Goal: Check status: Check status

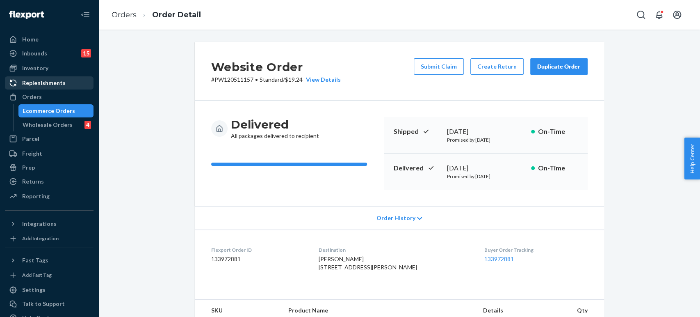
click at [74, 86] on div "Replenishments" at bounding box center [49, 82] width 87 height 11
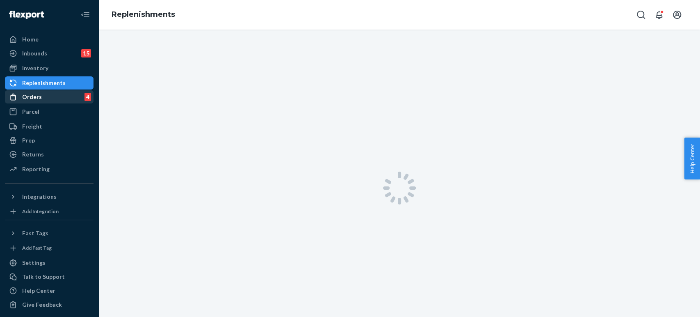
click at [70, 97] on div "Orders 4" at bounding box center [49, 96] width 87 height 11
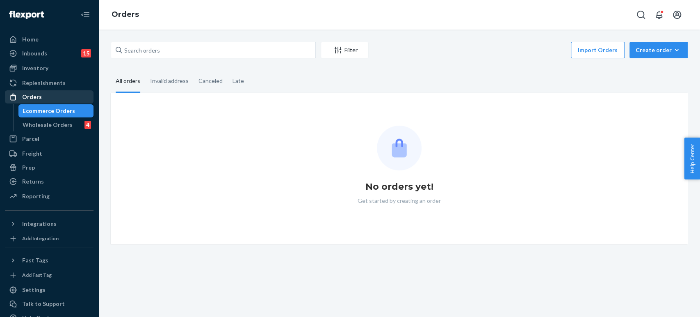
click at [72, 96] on div "Orders" at bounding box center [49, 96] width 87 height 11
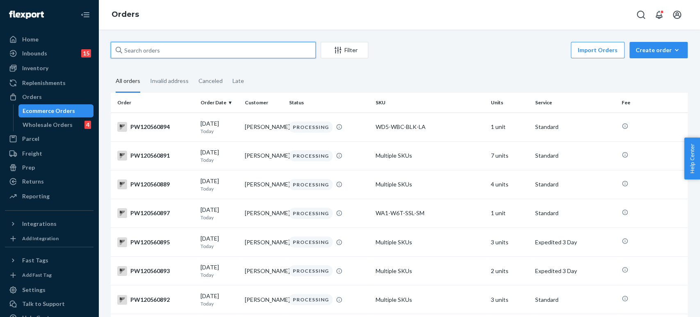
click at [142, 45] on input "text" at bounding box center [213, 50] width 205 height 16
paste input "PW120550992"
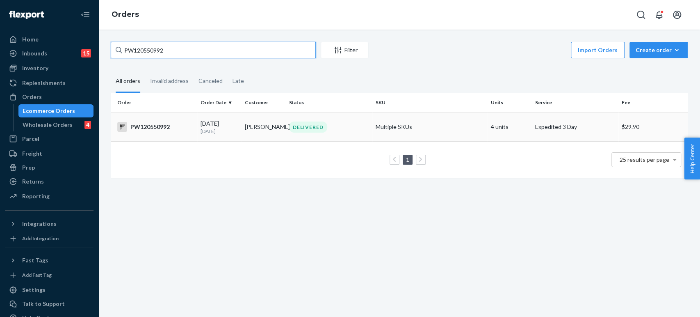
type input "PW120550992"
click at [229, 136] on td "[DATE] [DATE]" at bounding box center [219, 126] width 44 height 29
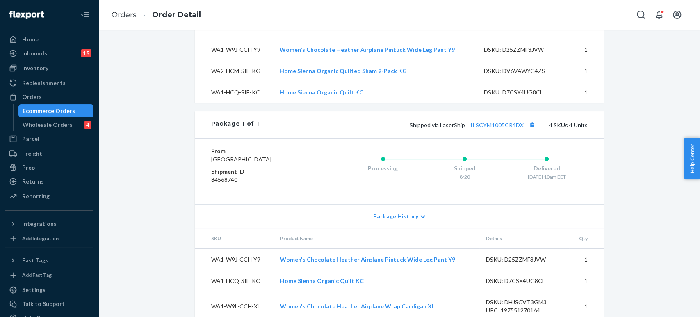
scroll to position [371, 0]
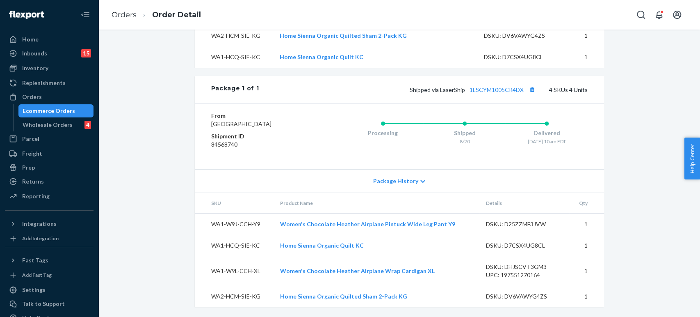
click at [127, 9] on ol "Orders Order Detail" at bounding box center [156, 15] width 103 height 24
click at [128, 14] on link "Orders" at bounding box center [124, 14] width 25 height 9
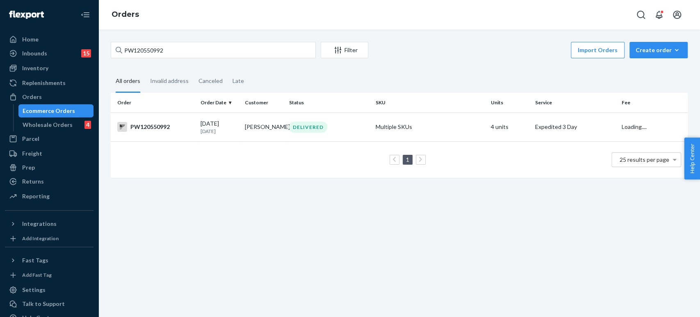
click at [169, 41] on div "PW120550992 Filter Import Orders Create order Ecommerce order Removal order All…" at bounding box center [399, 173] width 602 height 287
click at [170, 44] on input "PW120550992" at bounding box center [213, 50] width 205 height 16
paste input "44865"
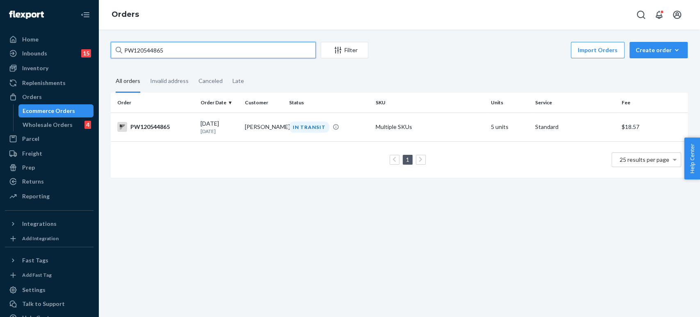
type input "PW120544865"
click at [231, 135] on td "[DATE] [DATE]" at bounding box center [219, 126] width 44 height 29
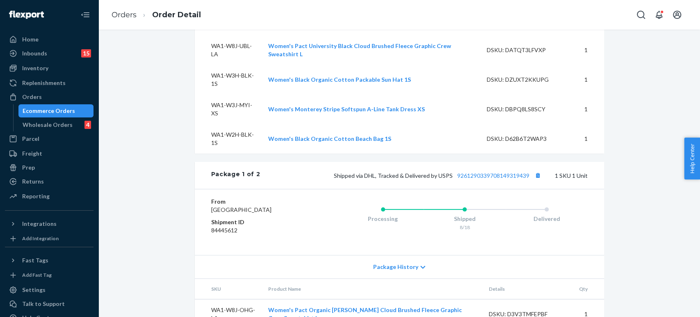
scroll to position [456, 0]
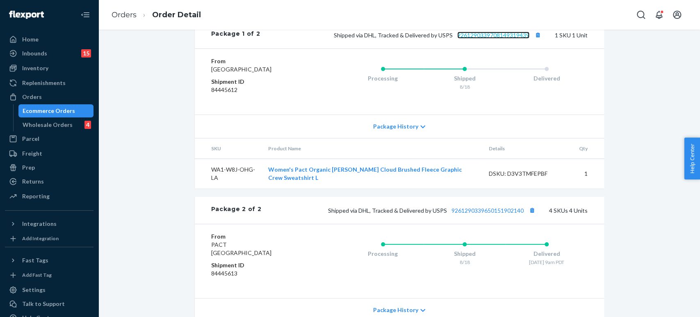
click at [476, 39] on link "9261290339708149319439" at bounding box center [493, 35] width 72 height 7
click at [122, 15] on link "Orders" at bounding box center [124, 14] width 25 height 9
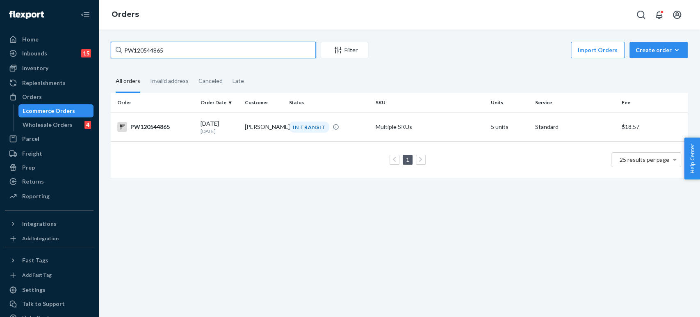
click at [165, 57] on input "PW120544865" at bounding box center [213, 50] width 205 height 16
paste input "52881"
type input "PW120552881"
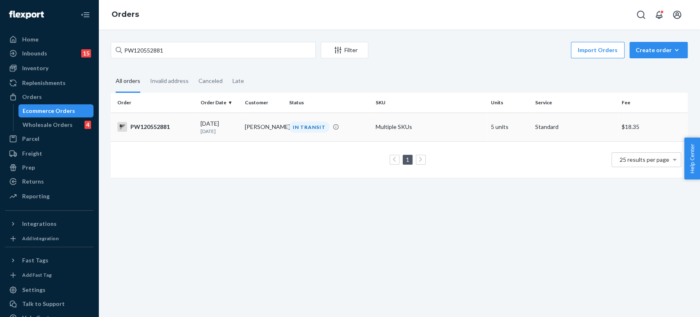
click at [258, 128] on td "[PERSON_NAME]" at bounding box center [264, 126] width 44 height 29
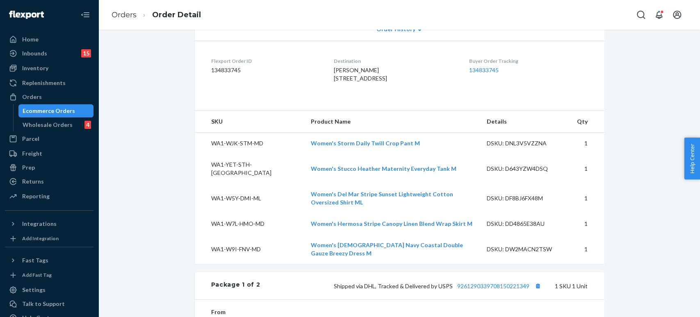
scroll to position [273, 0]
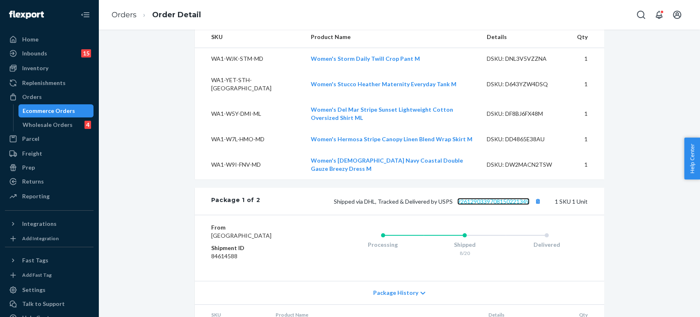
click at [485, 198] on link "9261290339708150221349" at bounding box center [493, 201] width 72 height 7
click at [124, 12] on link "Orders" at bounding box center [124, 14] width 25 height 9
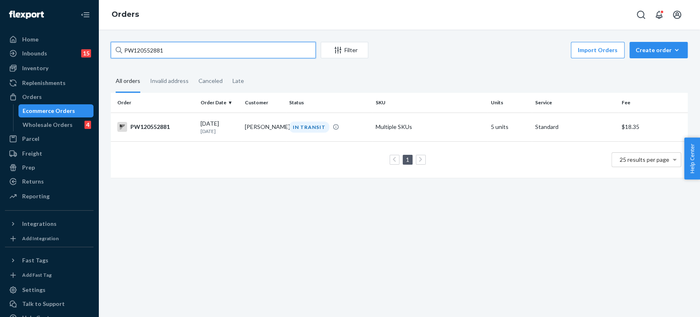
click at [159, 52] on input "PW120552881" at bounding box center [213, 50] width 205 height 16
paste input "45191"
type input "PW120545191"
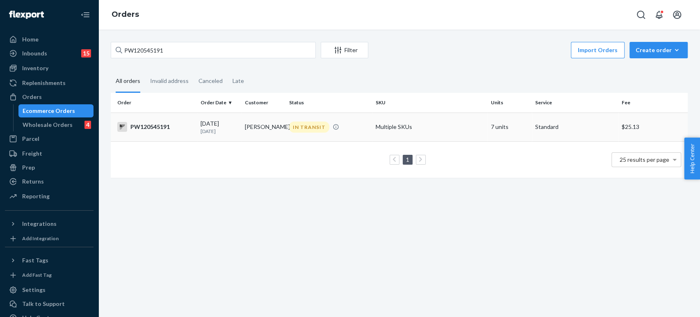
click at [300, 134] on td "IN TRANSIT" at bounding box center [329, 126] width 87 height 29
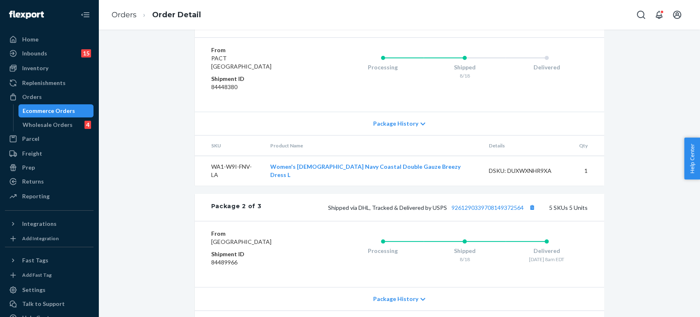
scroll to position [410, 0]
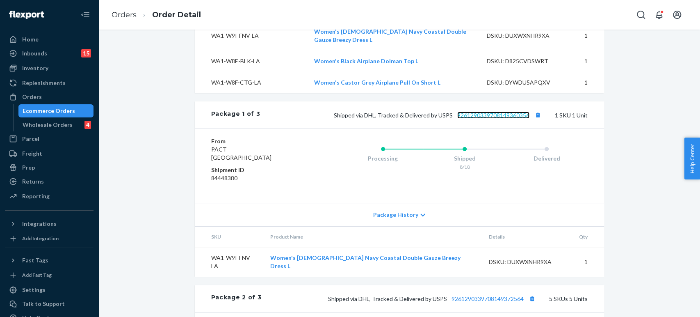
click at [491, 112] on link "9261290339708149360356" at bounding box center [493, 115] width 72 height 7
click at [128, 17] on link "Orders" at bounding box center [124, 14] width 25 height 9
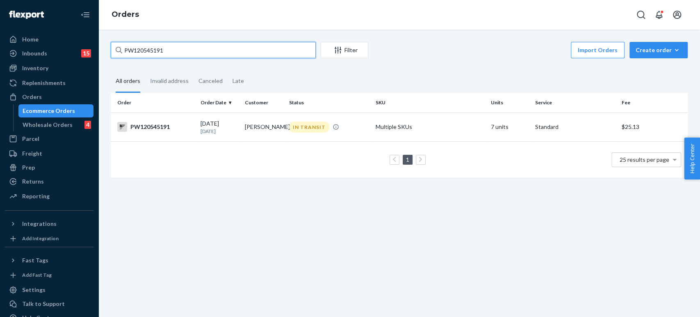
click at [192, 45] on input "PW120545191" at bounding box center [213, 50] width 205 height 16
click at [190, 45] on input "PW120545191" at bounding box center [213, 50] width 205 height 16
click at [190, 46] on input "PW120545191" at bounding box center [213, 50] width 205 height 16
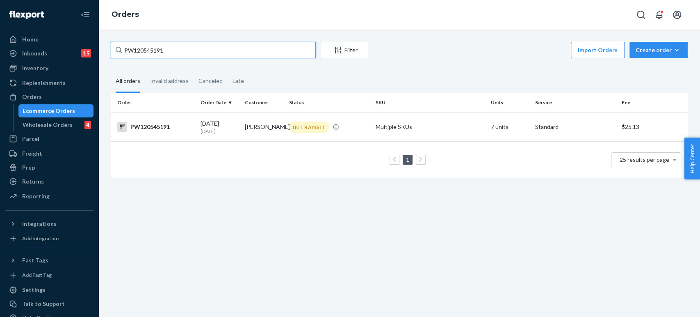
drag, startPoint x: 190, startPoint y: 46, endPoint x: 182, endPoint y: 54, distance: 11.3
click at [182, 54] on input "PW120545191" at bounding box center [213, 50] width 205 height 16
paste input "38648"
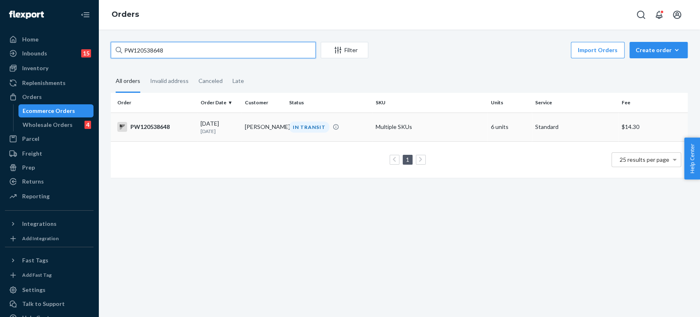
type input "PW120538648"
click at [299, 115] on td "IN TRANSIT" at bounding box center [329, 126] width 87 height 29
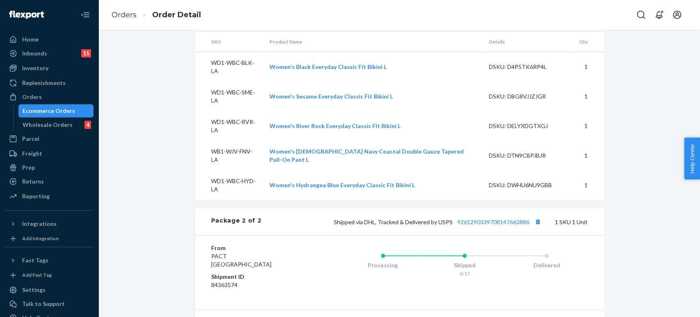
scroll to position [592, 0]
click at [474, 218] on link "9261290339708147663886" at bounding box center [493, 221] width 72 height 7
click at [121, 14] on link "Orders" at bounding box center [124, 14] width 25 height 9
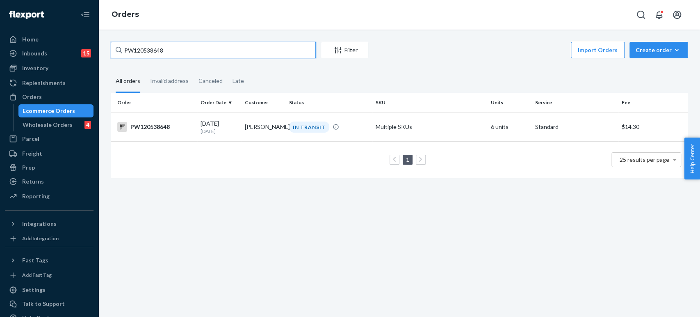
click at [202, 55] on input "PW120538648" at bounding box center [213, 50] width 205 height 16
click at [201, 54] on input "PW120538648" at bounding box center [213, 50] width 205 height 16
click at [198, 54] on input "PW120538648" at bounding box center [213, 50] width 205 height 16
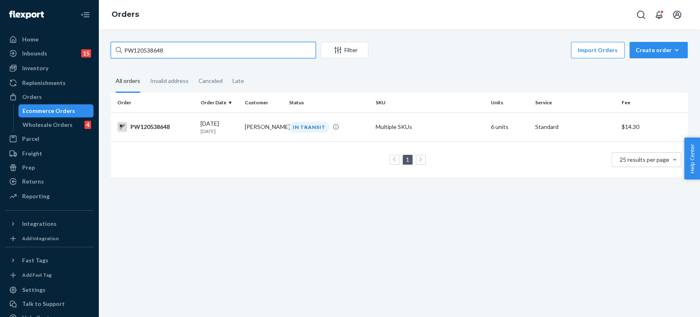
click at [198, 54] on input "PW120538648" at bounding box center [213, 50] width 205 height 16
paste input "51727"
type input "PW120551727"
click at [255, 124] on td "[PERSON_NAME]" at bounding box center [264, 126] width 44 height 29
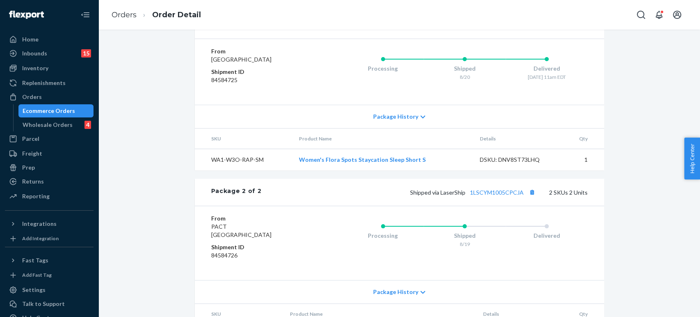
scroll to position [466, 0]
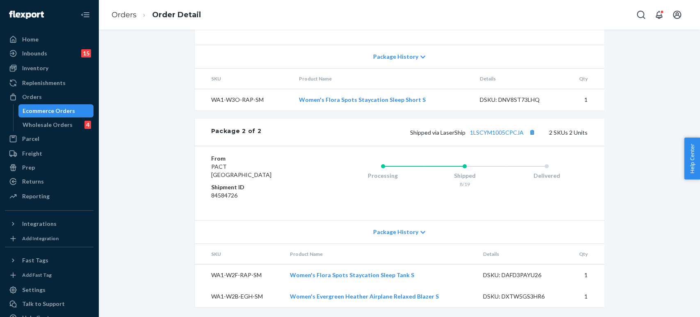
click at [509, 128] on div "Shipped via LaserShip 1LSCYM1005CPCJA 2 SKUs 2 Units" at bounding box center [424, 132] width 326 height 11
click at [510, 131] on link "1LSCYM1005CPCJA" at bounding box center [497, 132] width 54 height 7
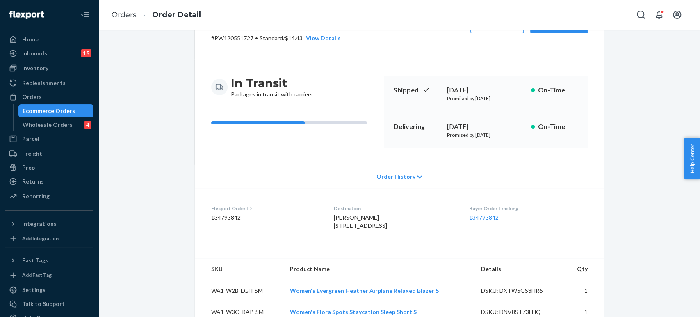
scroll to position [10, 0]
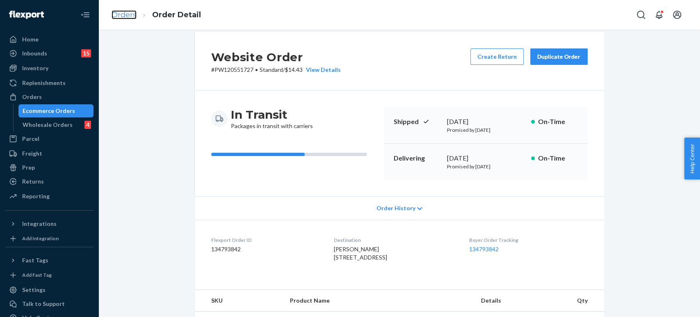
click at [128, 10] on link "Orders" at bounding box center [124, 14] width 25 height 9
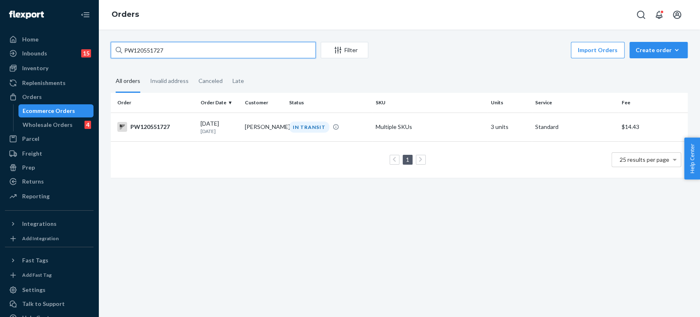
click at [161, 54] on input "PW120551727" at bounding box center [213, 50] width 205 height 16
paste input "41574"
type input "PW120541574"
click at [258, 127] on td "[PERSON_NAME]" at bounding box center [264, 126] width 44 height 29
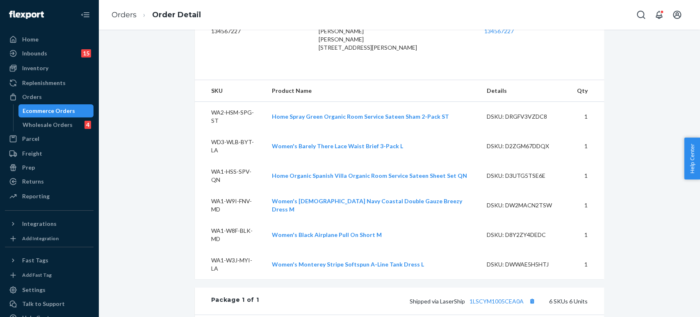
scroll to position [364, 0]
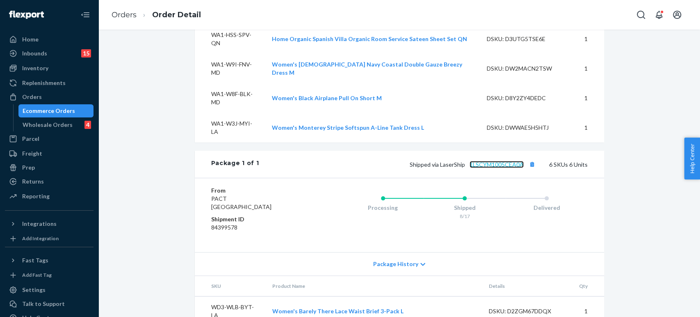
click at [487, 161] on link "1LSCYM1005CEA0A" at bounding box center [497, 164] width 54 height 7
